Goal: Information Seeking & Learning: Learn about a topic

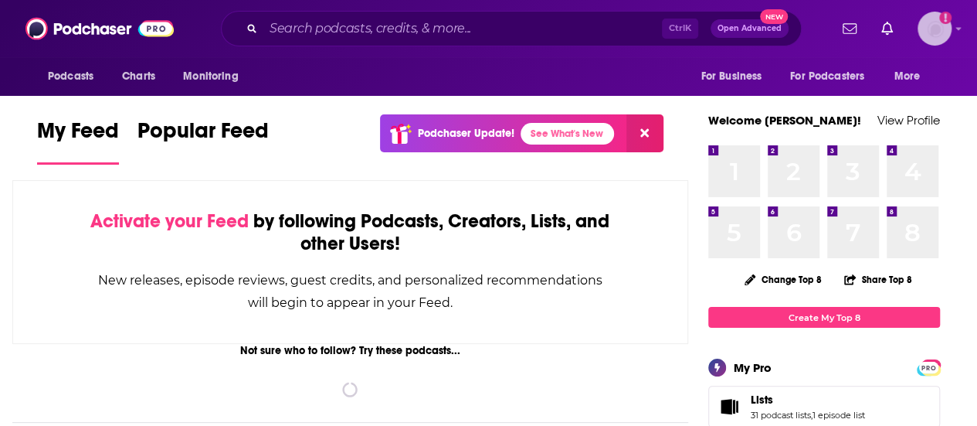
click at [948, 22] on img "Logged in as abirchfield" at bounding box center [934, 29] width 34 height 34
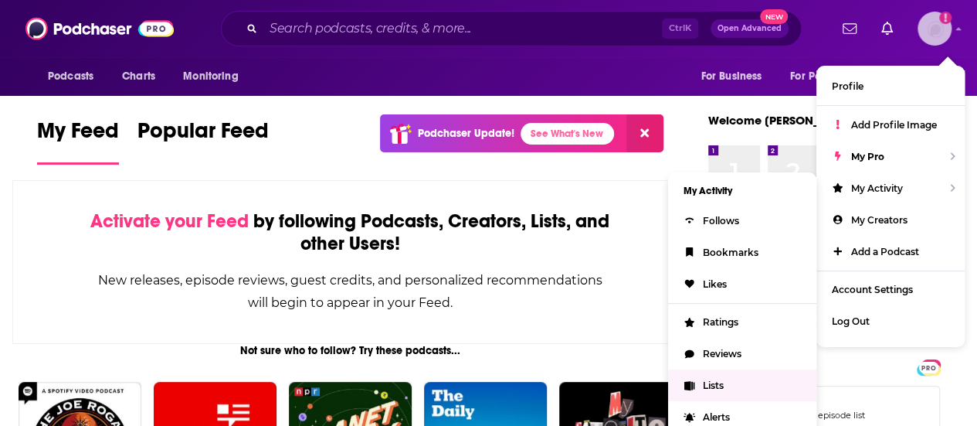
click at [707, 375] on link "Lists" at bounding box center [742, 385] width 148 height 32
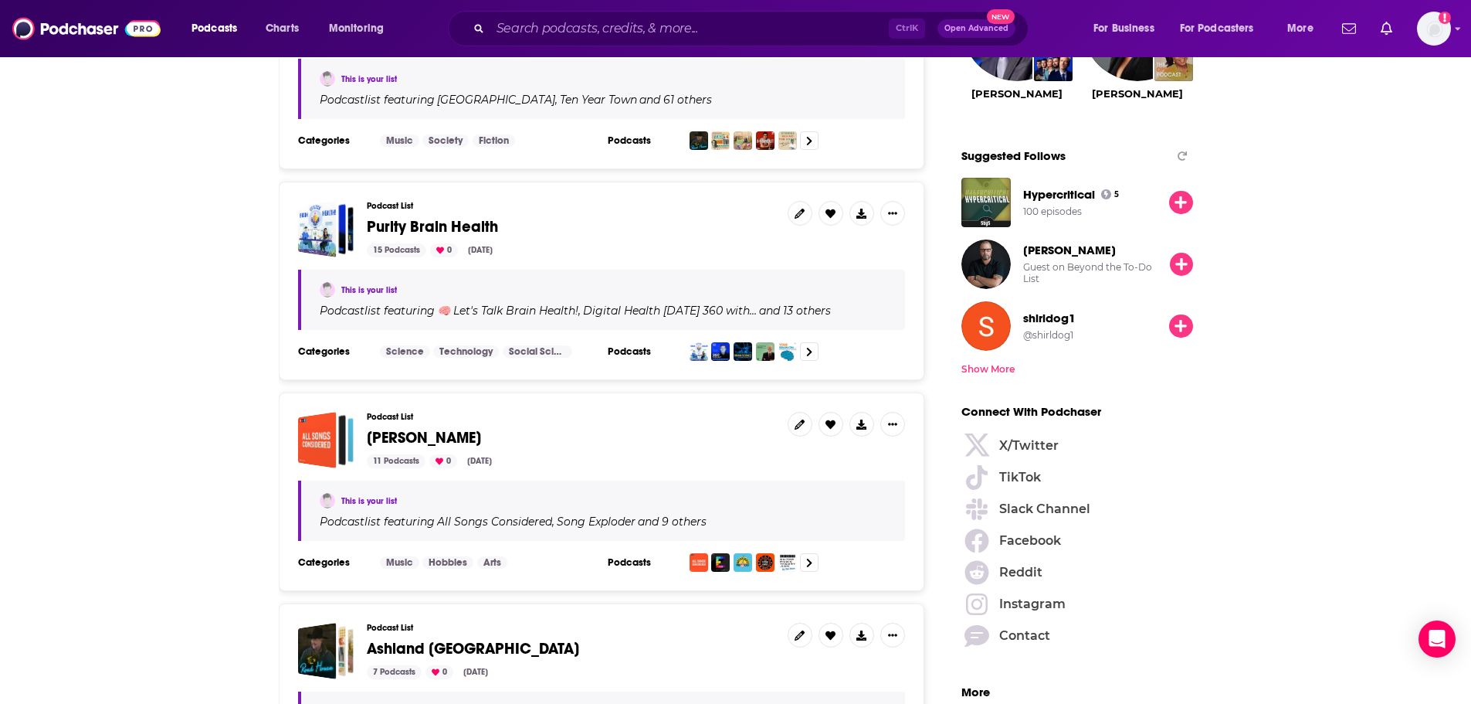
scroll to position [1792, 0]
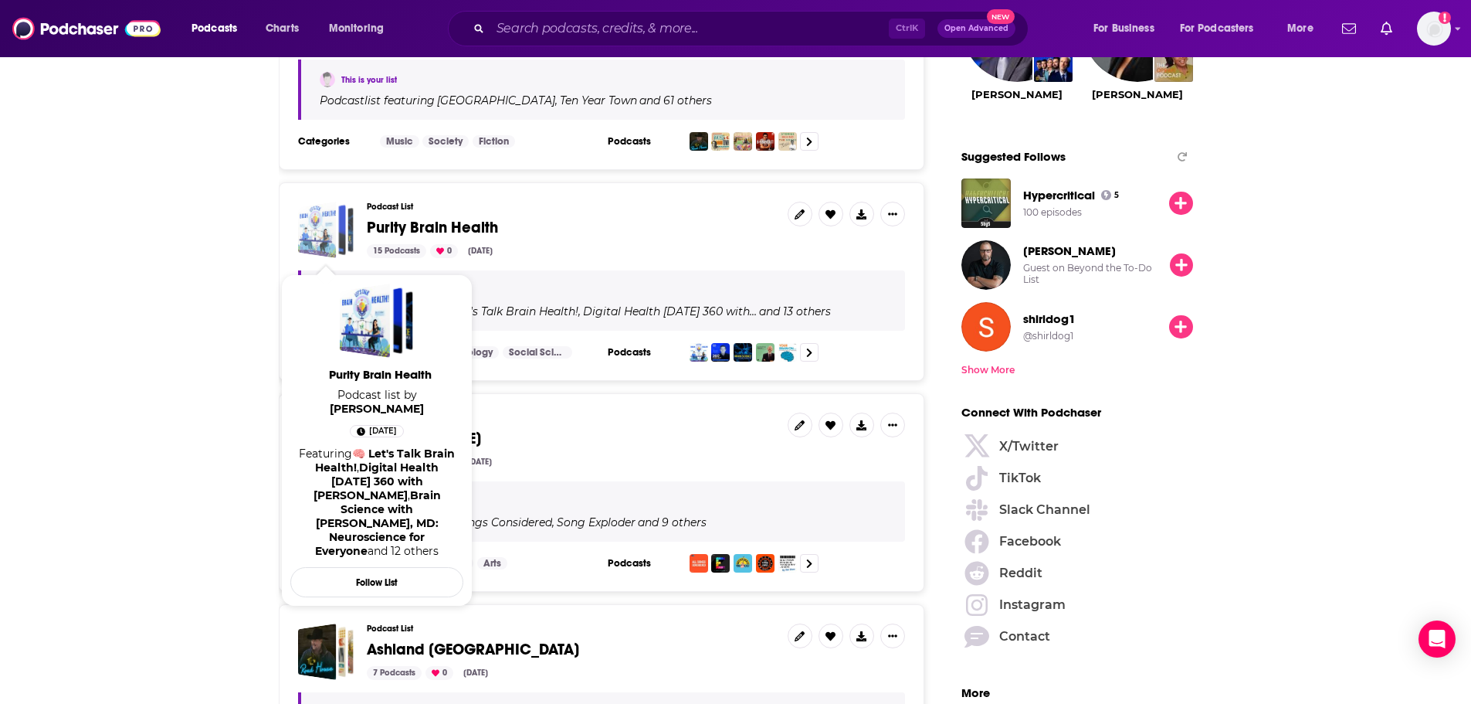
click at [331, 243] on div "Purity Brain Health" at bounding box center [316, 230] width 39 height 56
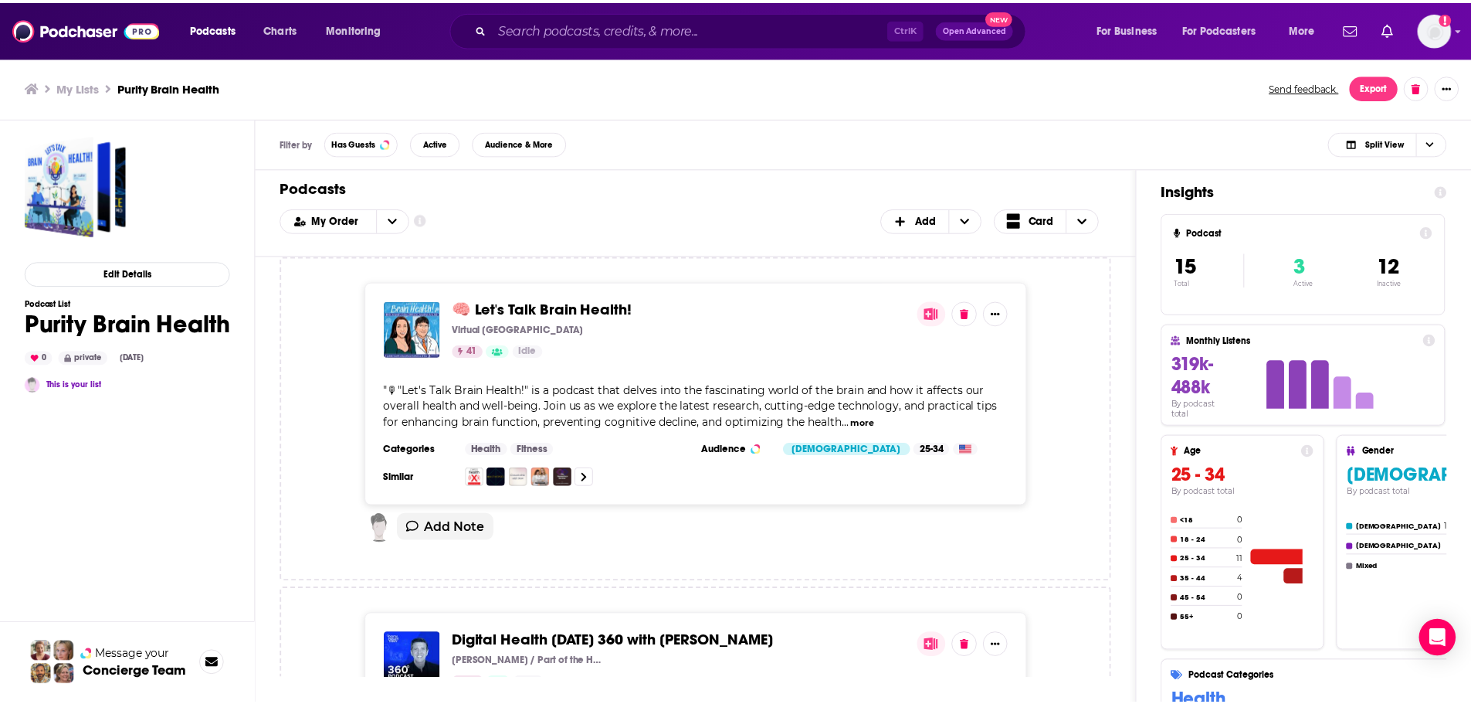
scroll to position [77, 0]
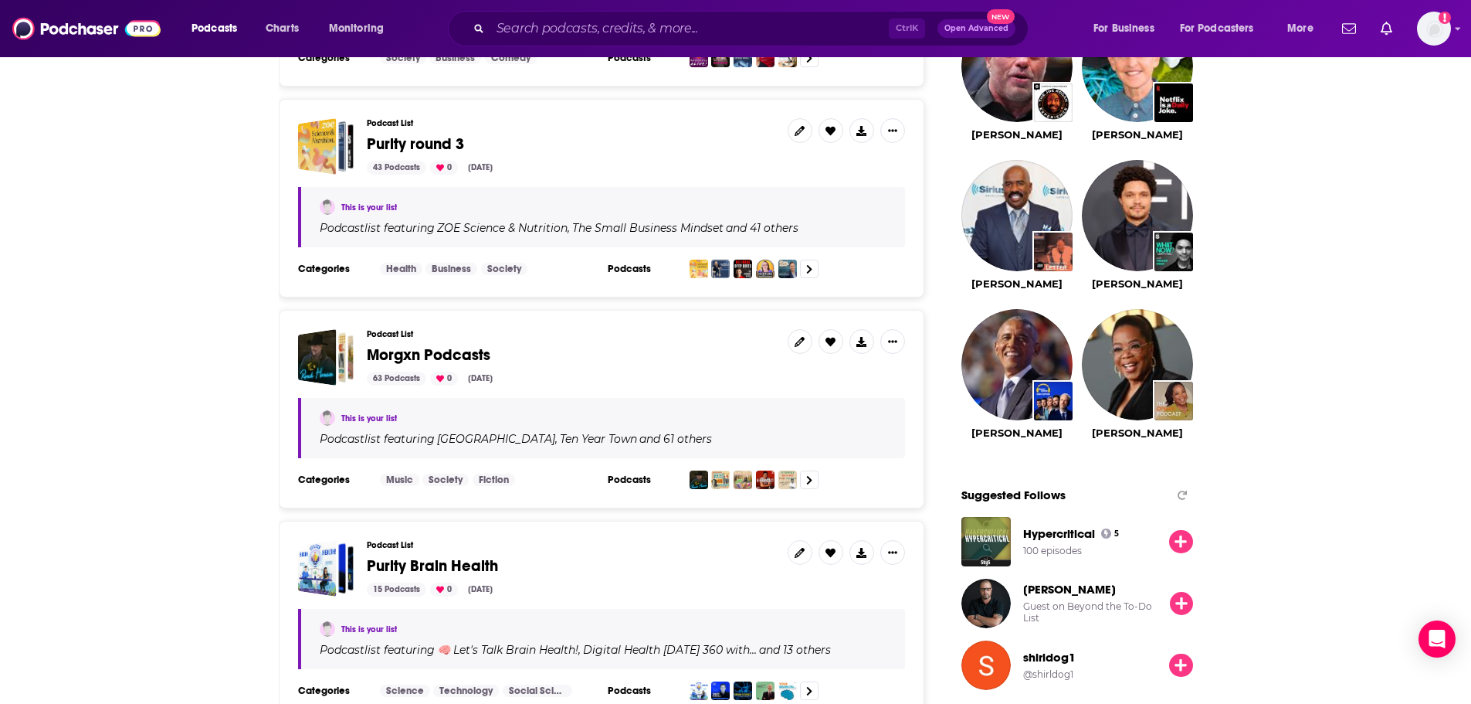
scroll to position [1467, 0]
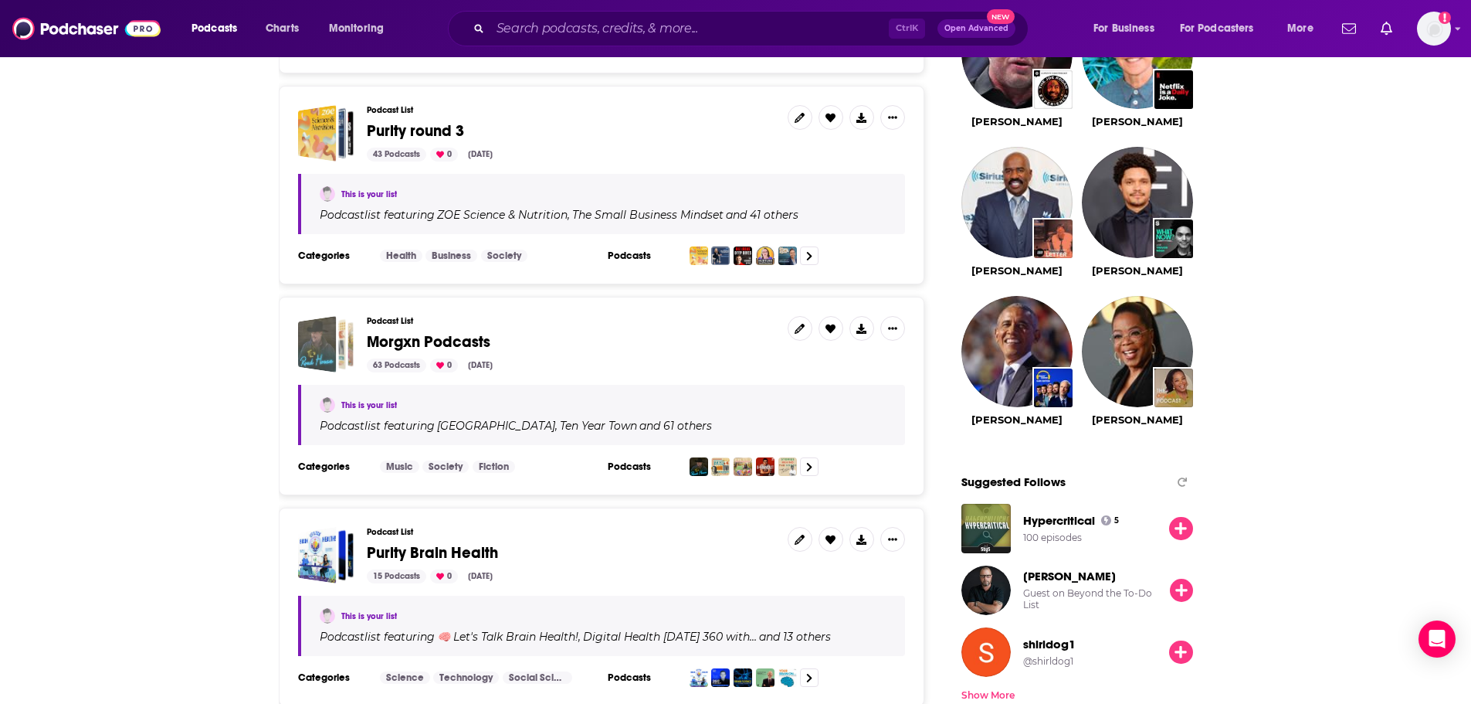
click at [350, 348] on div "Morgxn Podcasts" at bounding box center [338, 344] width 29 height 45
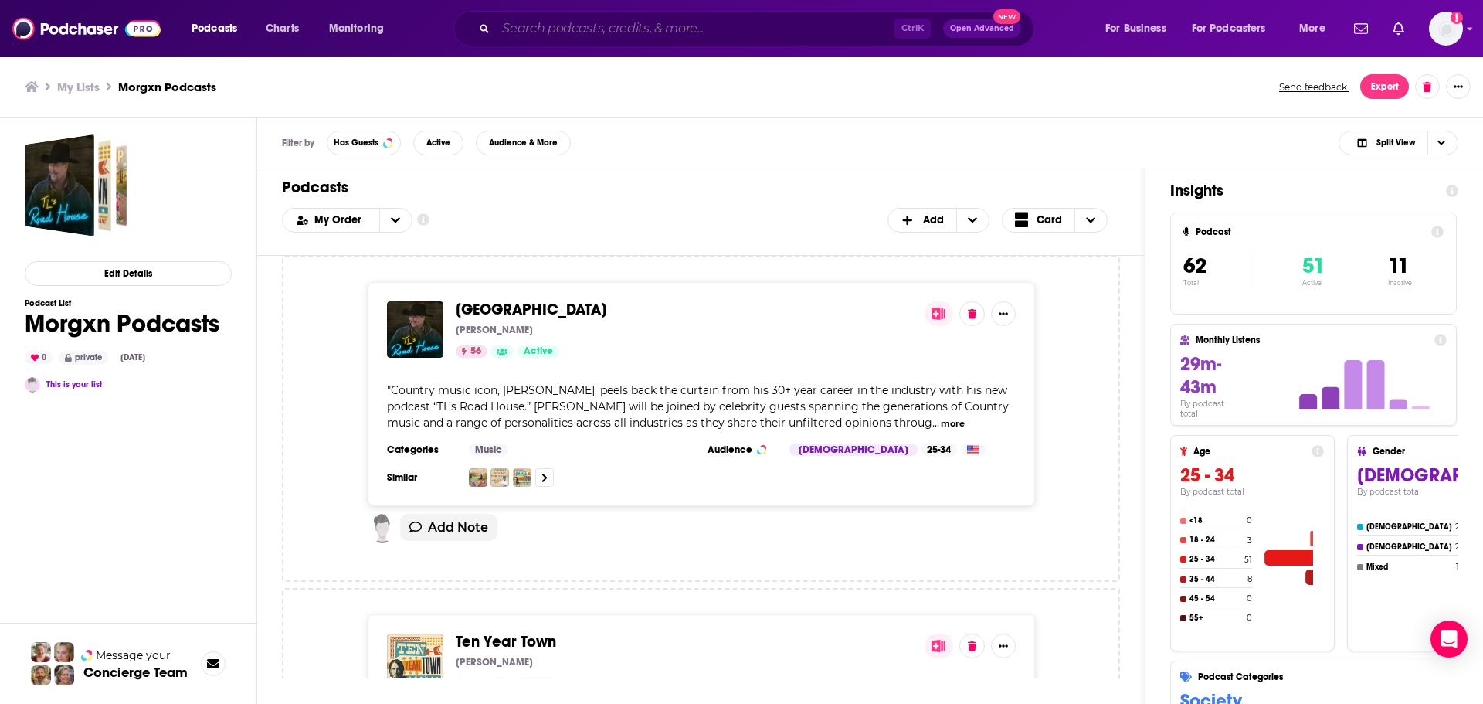
click at [518, 22] on input "Search podcasts, credits, & more..." at bounding box center [695, 28] width 398 height 25
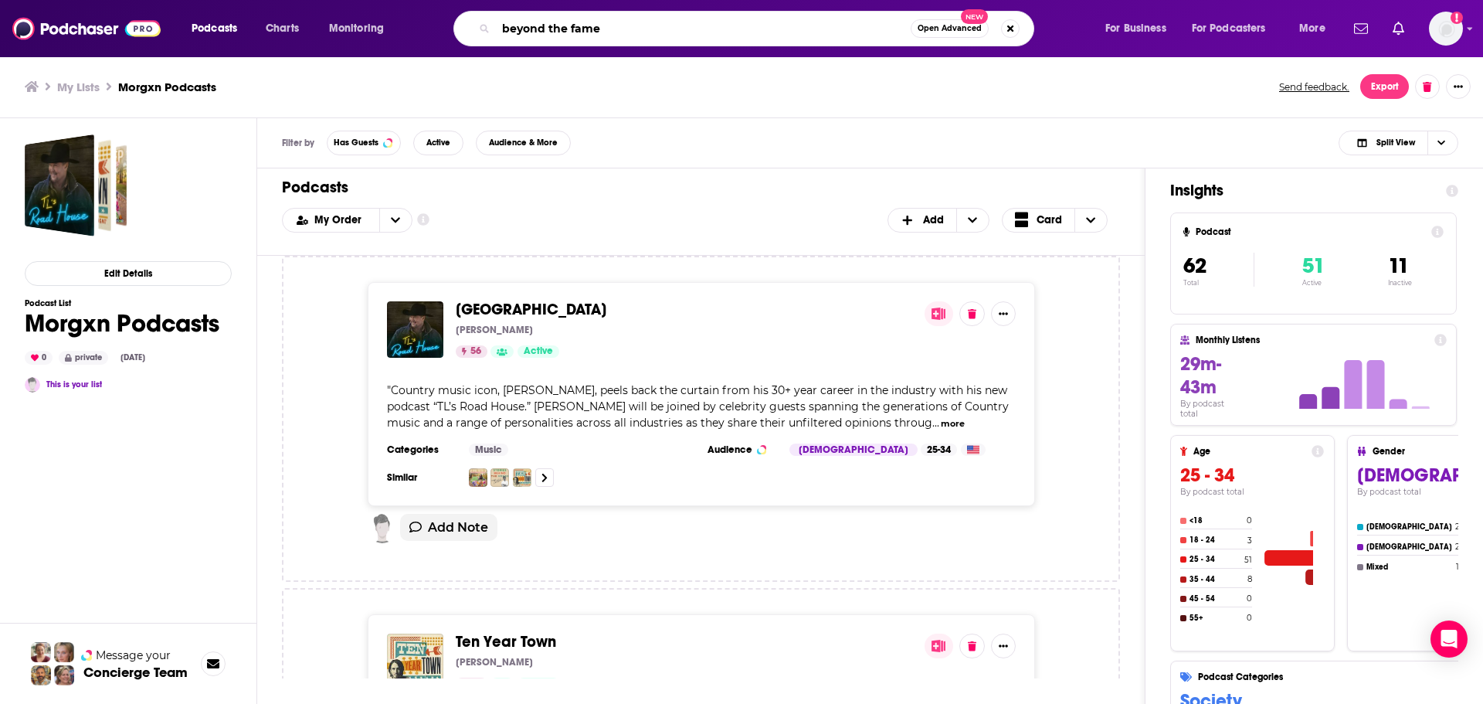
type input "beyond the fame"
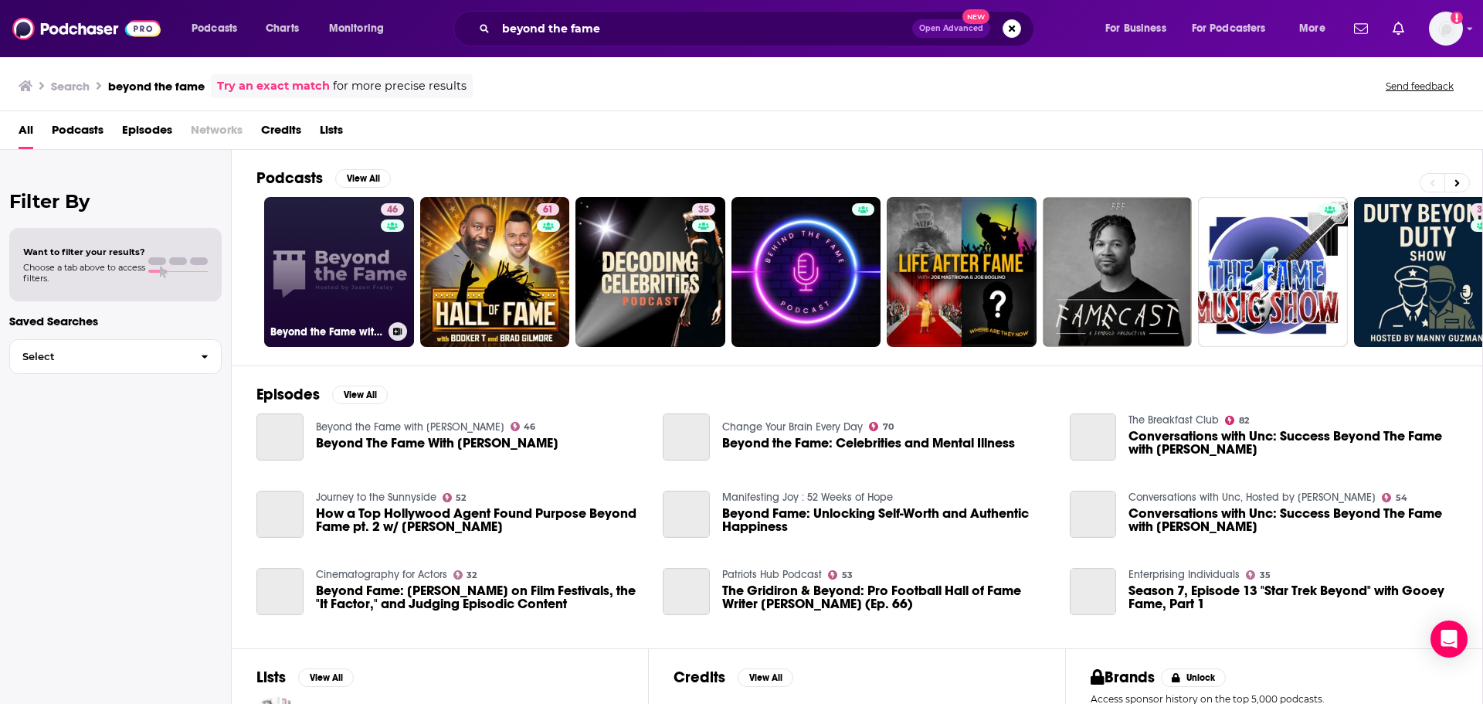
click at [324, 232] on link "46 Beyond the Fame with [PERSON_NAME]" at bounding box center [339, 272] width 150 height 150
